Goal: Find specific page/section: Find specific page/section

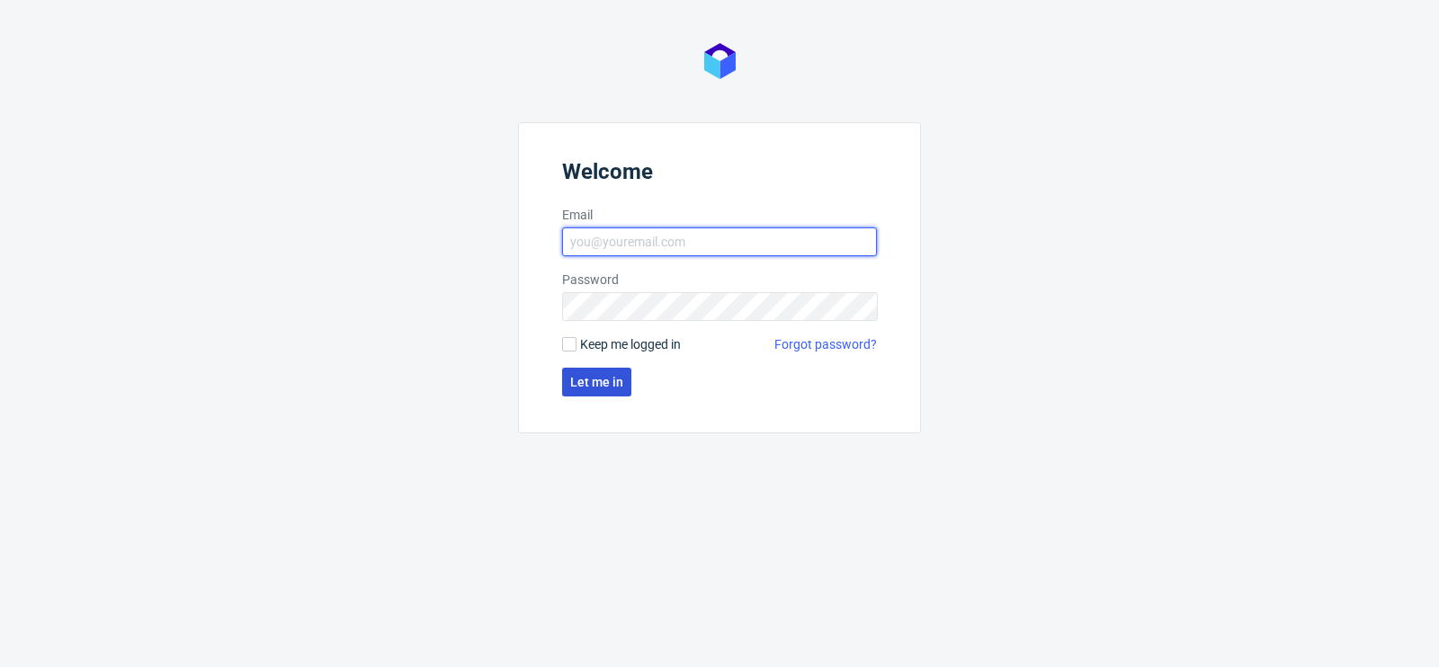
type input "[PERSON_NAME][EMAIL_ADDRESS][PERSON_NAME][DOMAIN_NAME]"
click at [580, 376] on span "Let me in" at bounding box center [596, 382] width 53 height 13
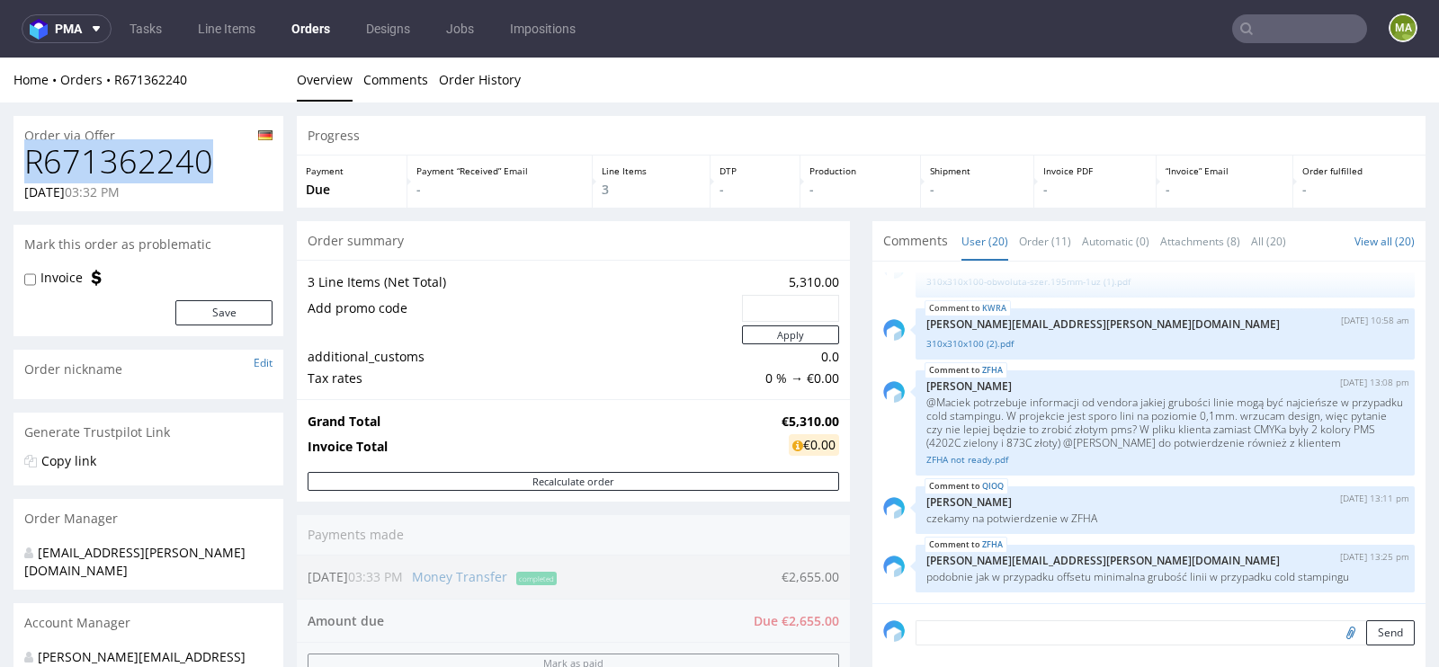
drag, startPoint x: 218, startPoint y: 167, endPoint x: 0, endPoint y: 161, distance: 217.7
copy h1 "R671362240"
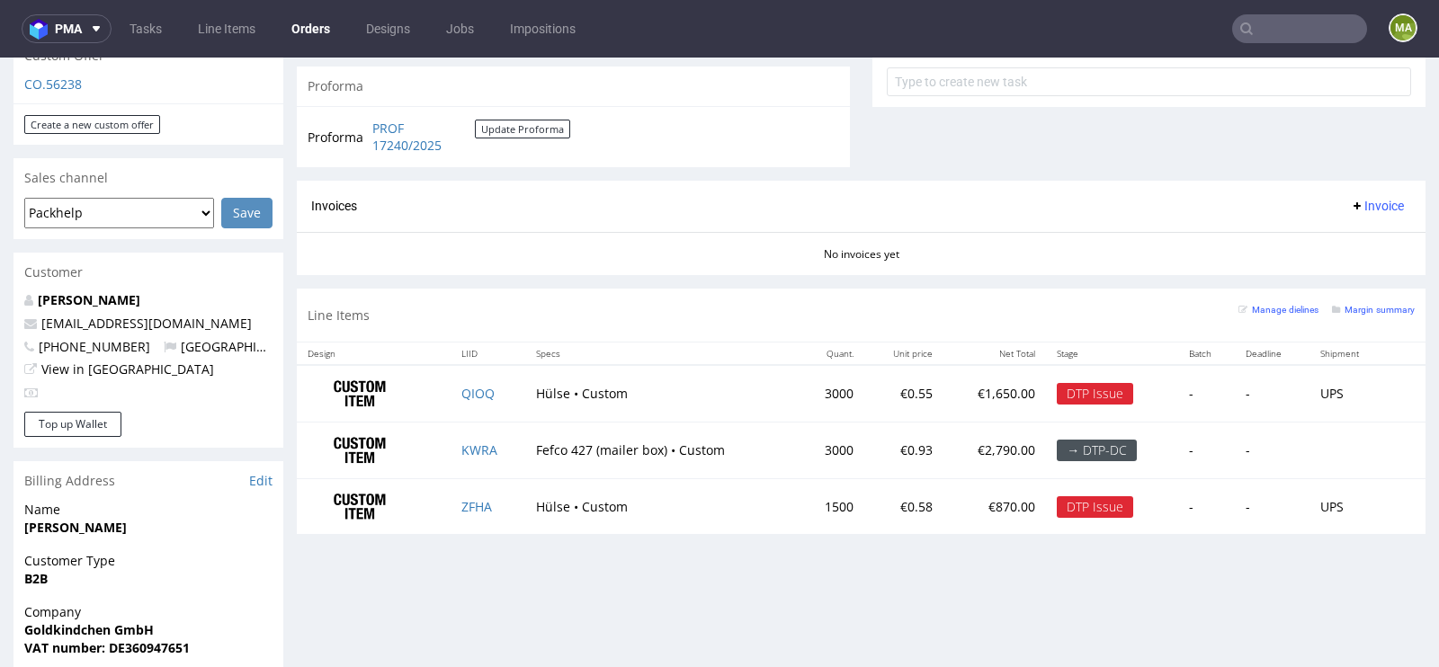
scroll to position [649, 0]
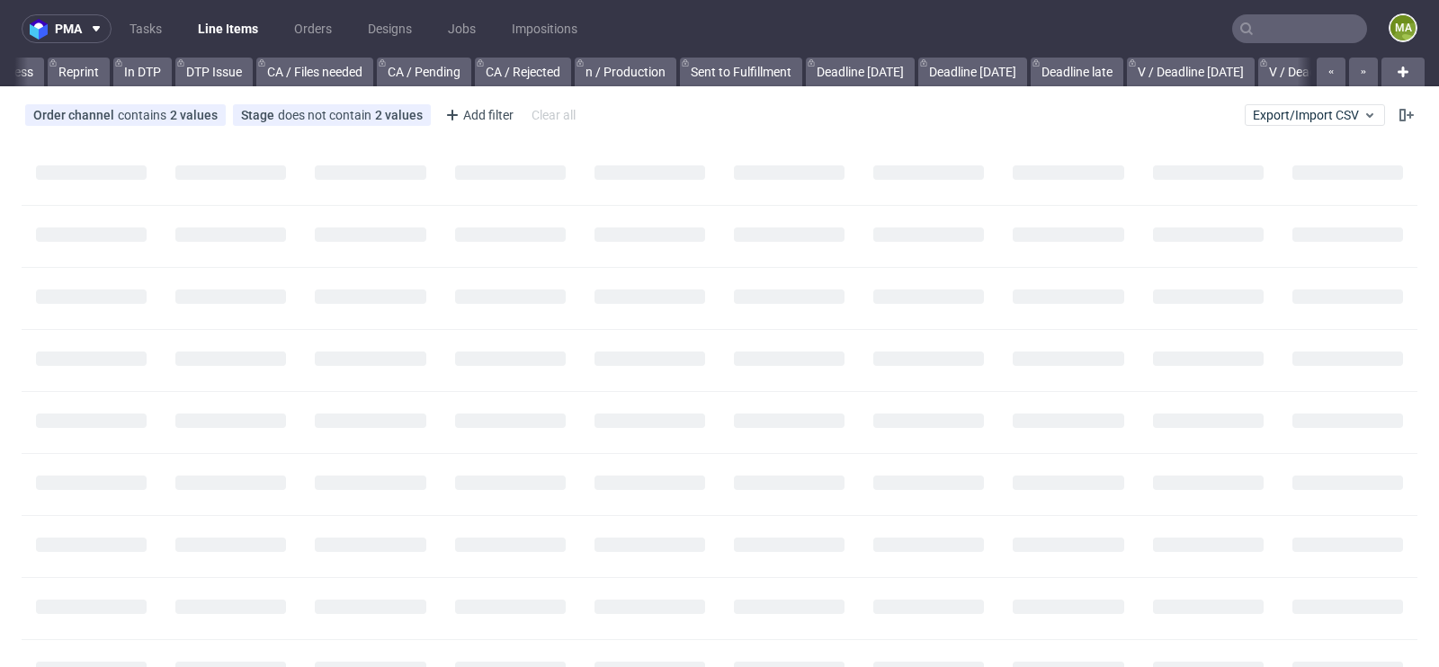
click at [1277, 23] on input "text" at bounding box center [1299, 28] width 135 height 29
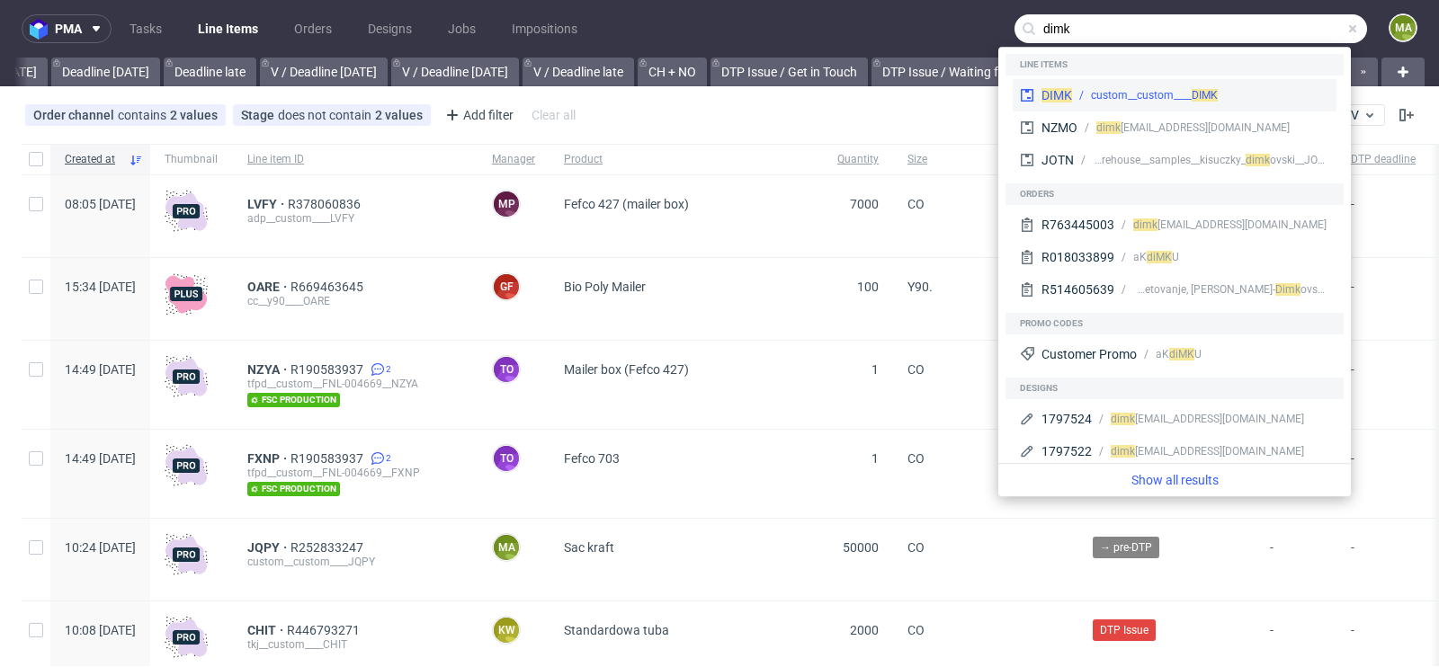
type input "dimk"
click at [1110, 88] on div "custom__custom____ DIMK" at bounding box center [1154, 95] width 127 height 16
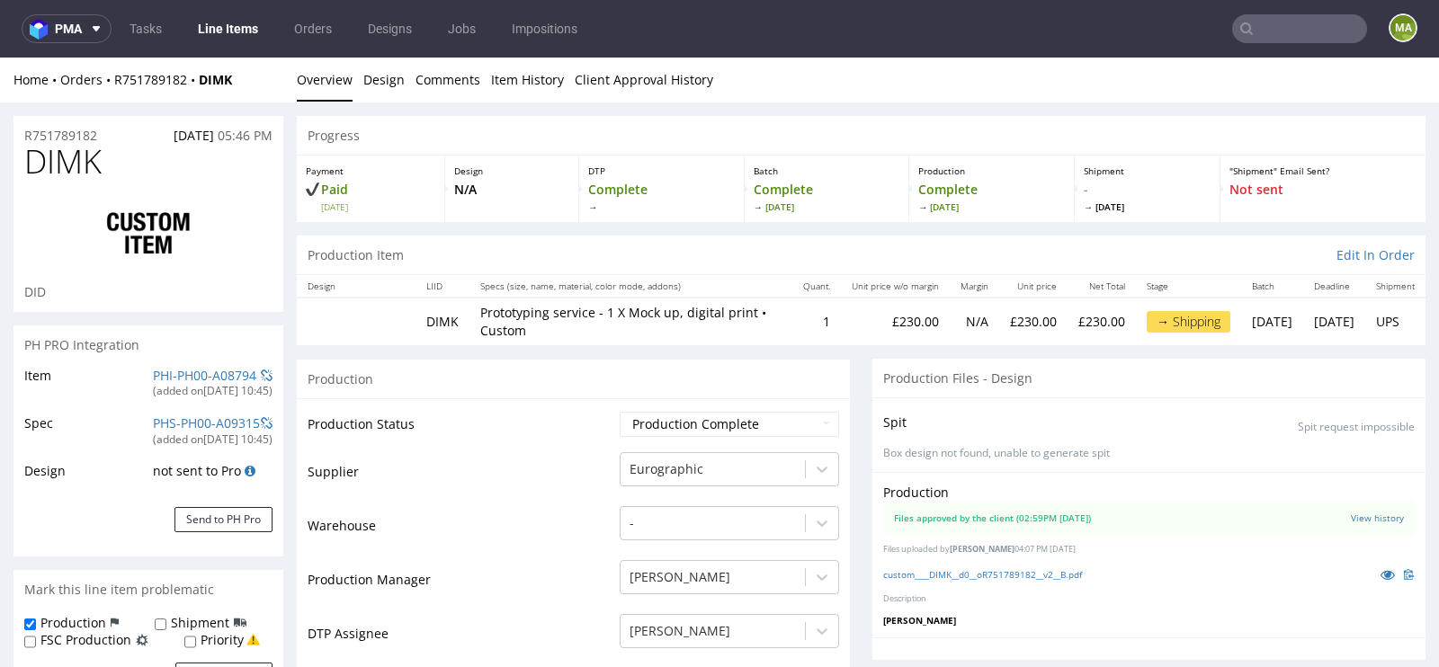
scroll to position [1356, 0]
